Goal: Task Accomplishment & Management: Use online tool/utility

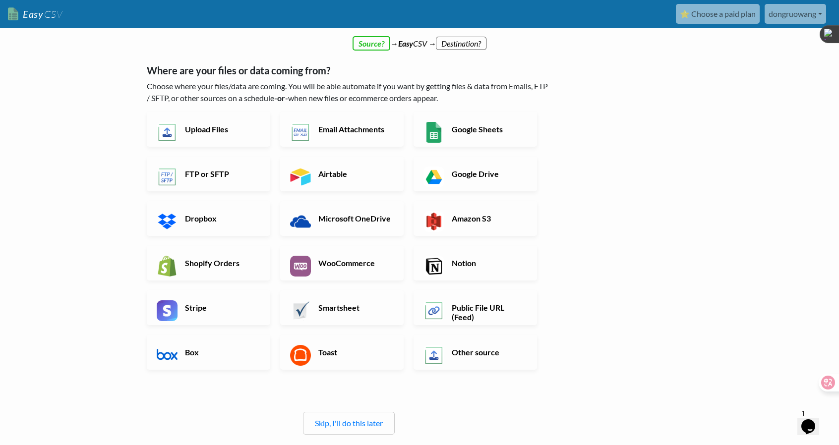
click at [232, 140] on link "Upload Files" at bounding box center [208, 129] width 123 height 35
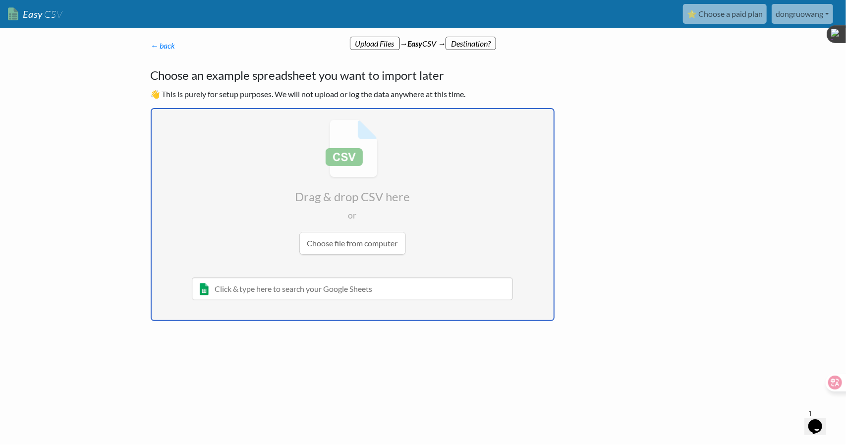
type input "C:\fakepath\chartevents.csv"
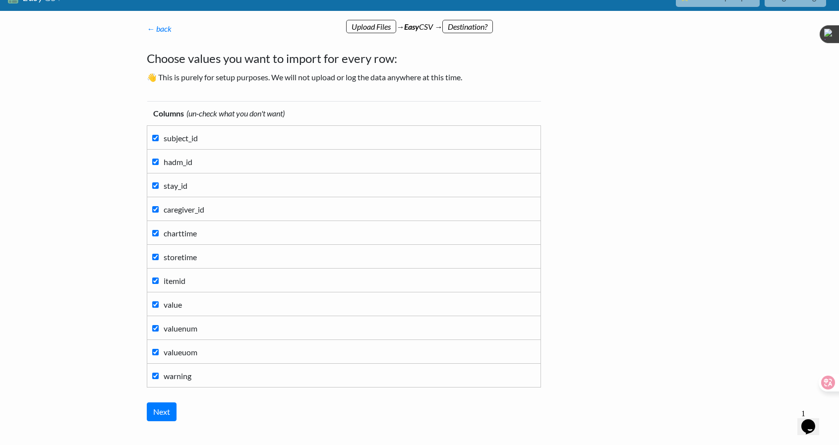
scroll to position [73, 0]
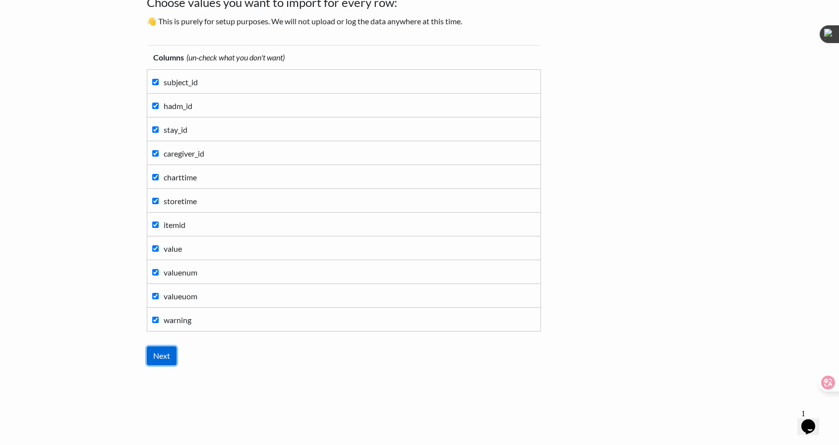
click at [159, 361] on input "Next" at bounding box center [162, 356] width 30 height 19
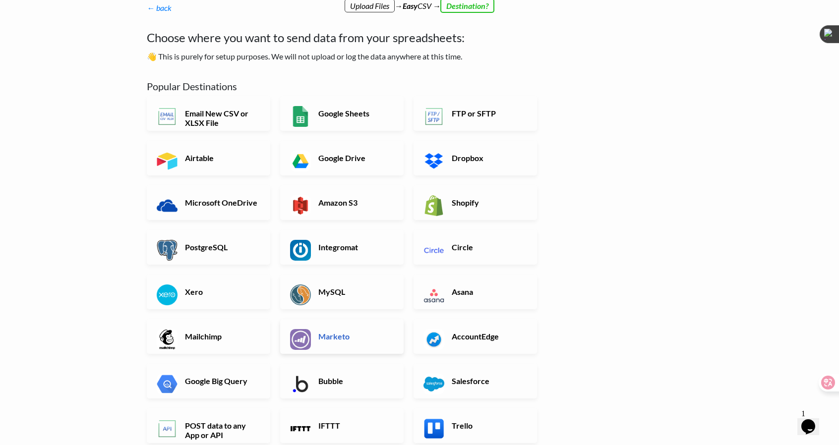
scroll to position [0, 0]
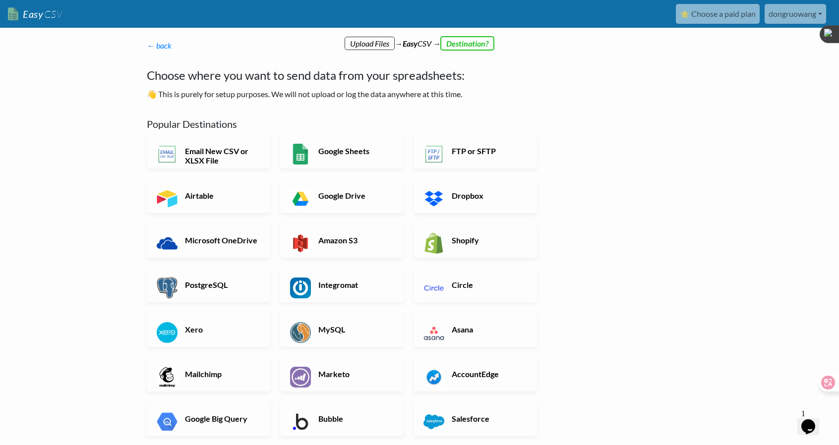
click at [163, 37] on div "← back Thanks for signing up! Set up your Import Flow and Upload Page in 1 minu…" at bounding box center [349, 325] width 424 height 590
click at [164, 44] on link "← back" at bounding box center [159, 45] width 25 height 9
